Goal: Find specific page/section: Find specific page/section

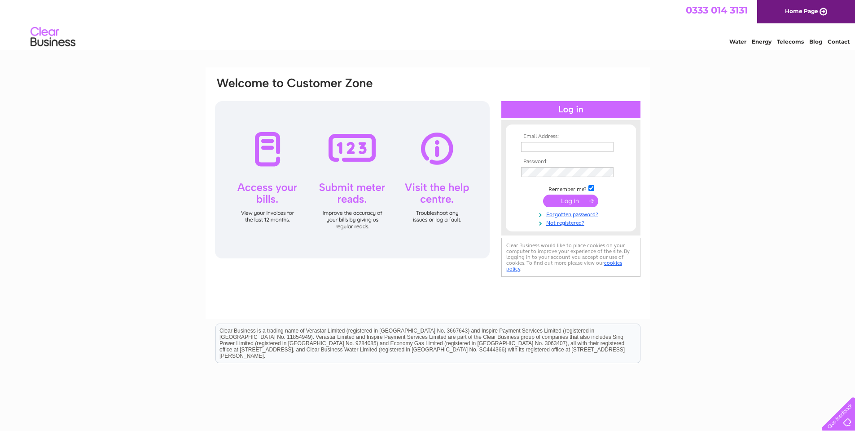
type input "exmoorfuels@aol.com"
click at [569, 203] on input "submit" at bounding box center [570, 200] width 55 height 13
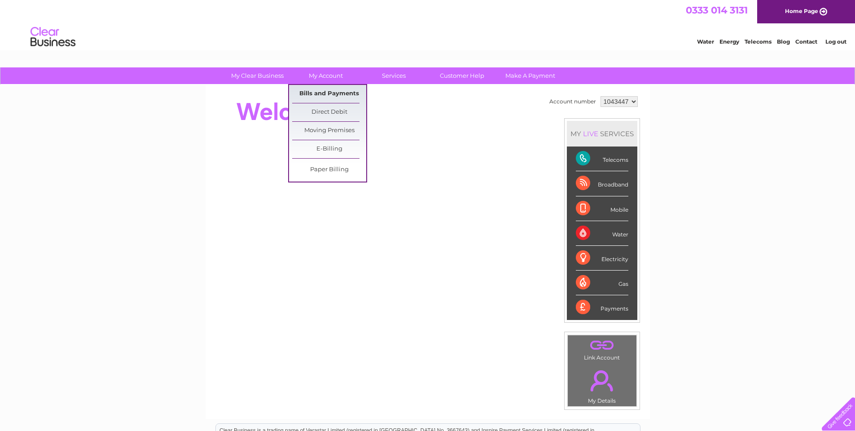
click at [331, 96] on link "Bills and Payments" at bounding box center [329, 94] width 74 height 18
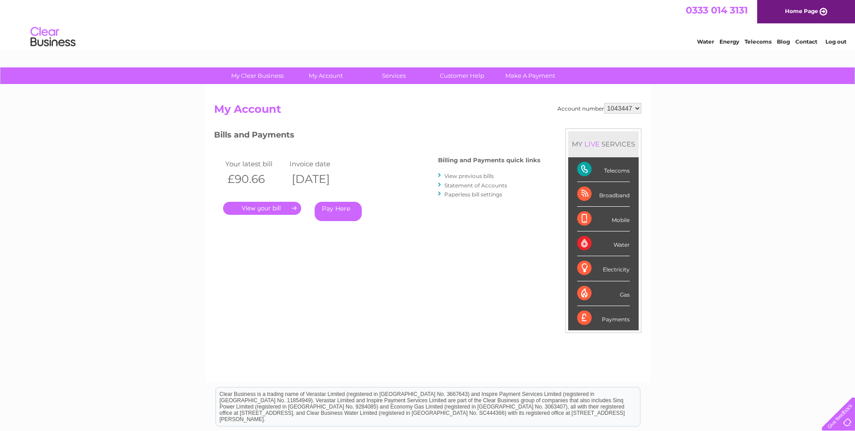
click at [263, 210] on link "." at bounding box center [262, 208] width 78 height 13
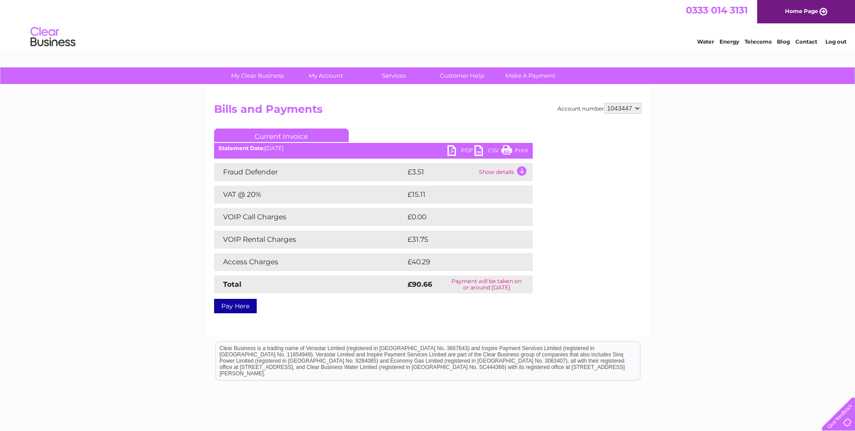
click at [463, 151] on link "PDF" at bounding box center [461, 151] width 27 height 13
